Goal: Task Accomplishment & Management: Complete application form

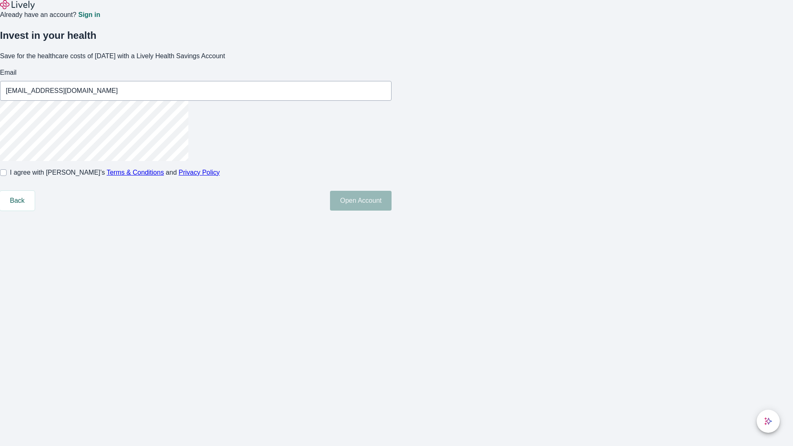
click at [7, 176] on input "I agree with Lively’s Terms & Conditions and Privacy Policy" at bounding box center [3, 172] width 7 height 7
checkbox input "true"
click at [391, 211] on button "Open Account" at bounding box center [361, 201] width 62 height 20
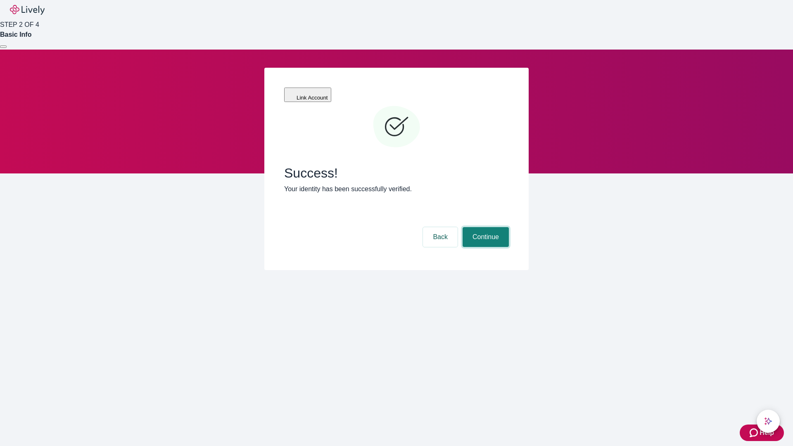
click at [484, 227] on button "Continue" at bounding box center [485, 237] width 46 height 20
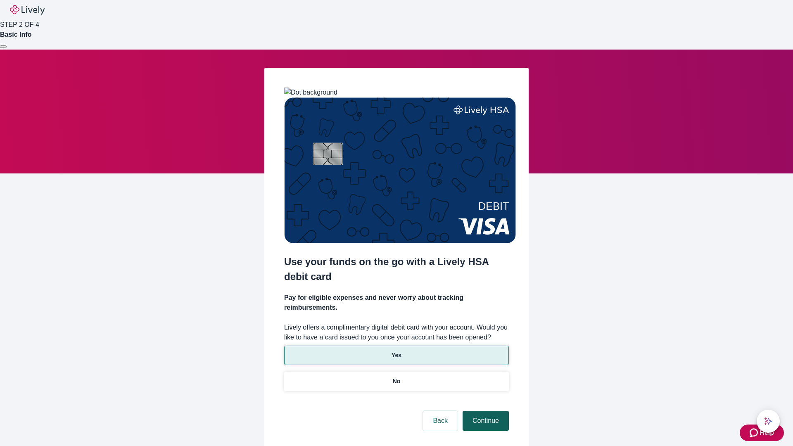
click at [396, 351] on p "Yes" at bounding box center [396, 355] width 10 height 9
click at [484, 411] on button "Continue" at bounding box center [485, 421] width 46 height 20
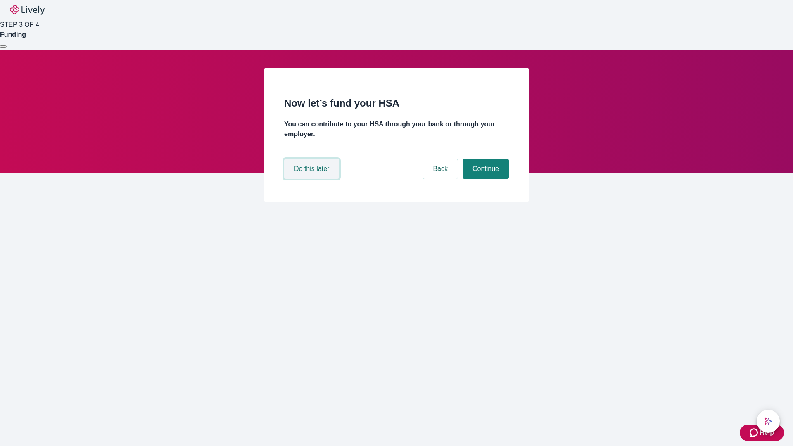
click at [313, 179] on button "Do this later" at bounding box center [311, 169] width 55 height 20
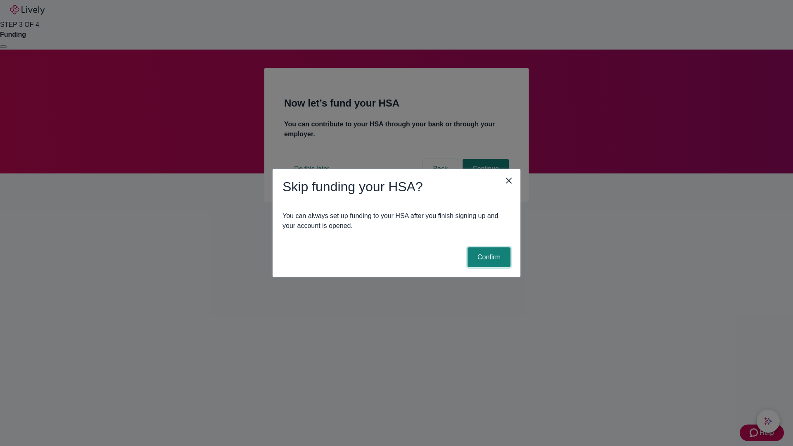
click at [488, 257] on button "Confirm" at bounding box center [488, 257] width 43 height 20
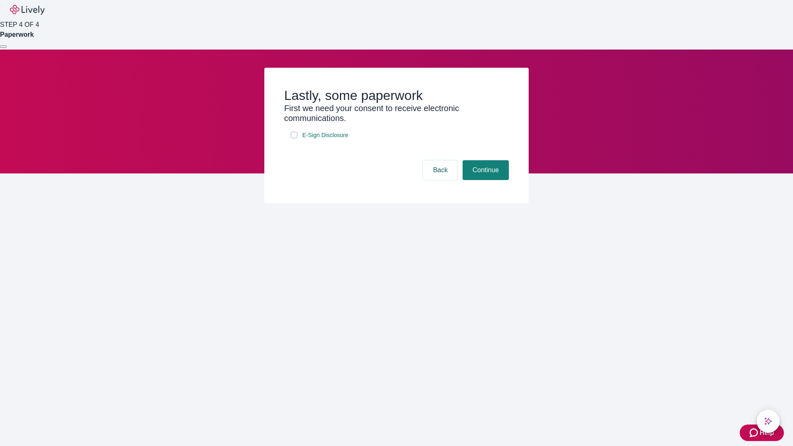
click at [294, 138] on input "E-Sign Disclosure" at bounding box center [294, 135] width 7 height 7
checkbox input "true"
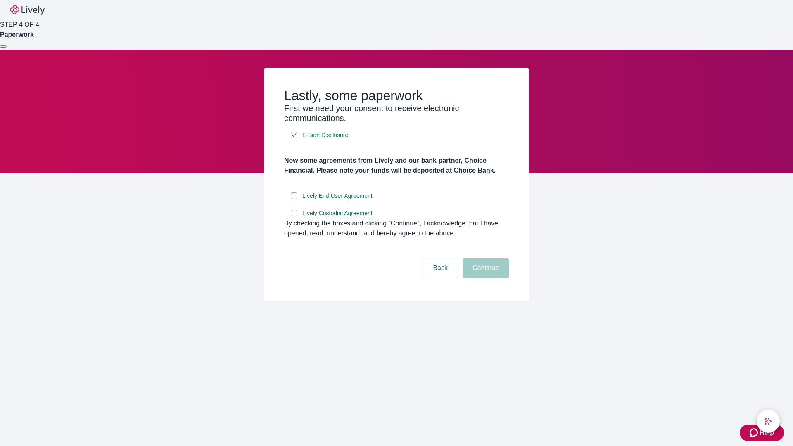
click at [294, 199] on input "Lively End User Agreement" at bounding box center [294, 195] width 7 height 7
checkbox input "true"
click at [294, 216] on input "Lively Custodial Agreement" at bounding box center [294, 213] width 7 height 7
checkbox input "true"
click at [484, 278] on button "Continue" at bounding box center [485, 268] width 46 height 20
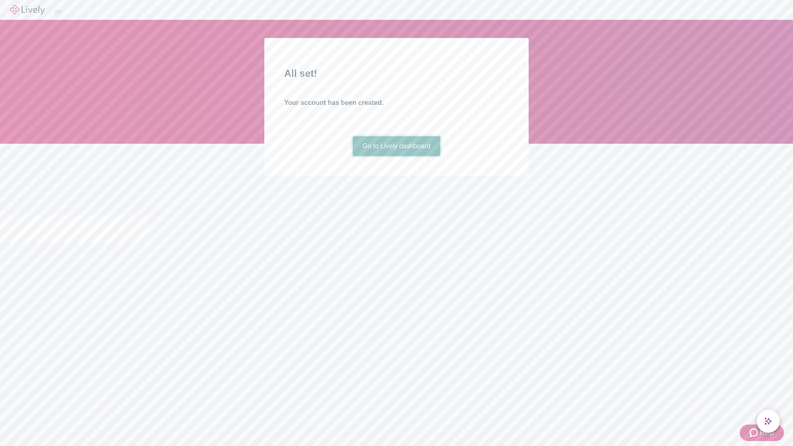
click at [396, 156] on link "Go to Lively dashboard" at bounding box center [397, 146] width 88 height 20
